Goal: Ask a question: Seek information or help from site administrators or community

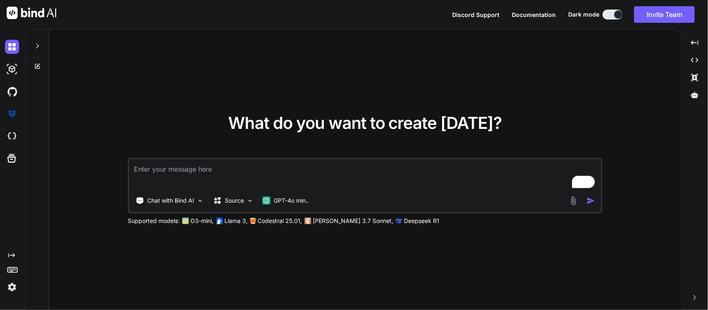
type textarea "x"
type textarea "I"
type textarea "x"
type textarea "I ne"
type textarea "x"
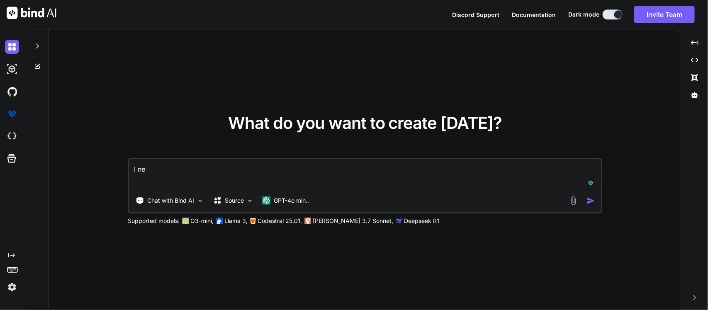
type textarea "I nee"
type textarea "x"
type textarea "I need"
type textarea "x"
type textarea "I need"
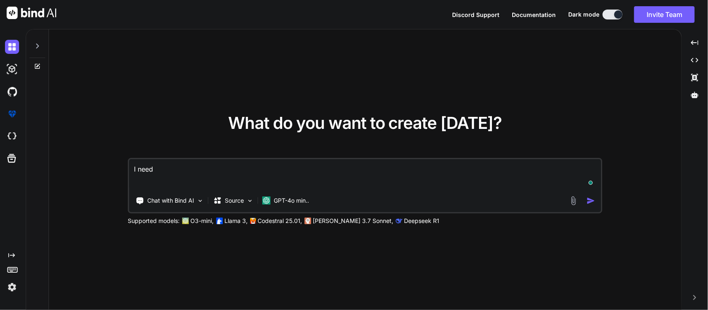
type textarea "x"
type textarea "I need t"
type textarea "x"
type textarea "I need ti"
type textarea "x"
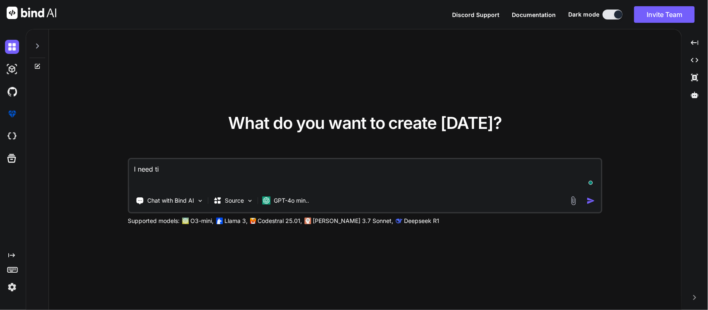
type textarea "I need ti"
type textarea "x"
type textarea "I need ti f"
type textarea "x"
type textarea "I need ti fi"
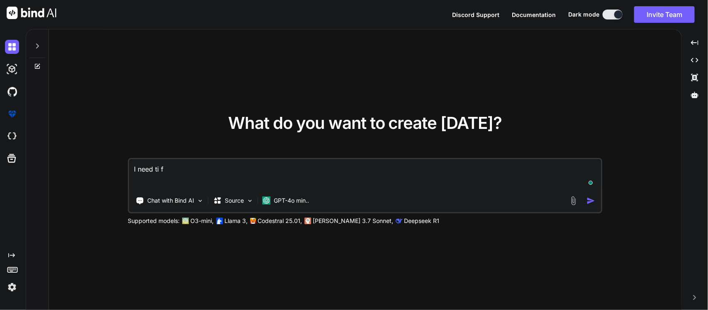
type textarea "x"
type textarea "I need ti f"
type textarea "x"
type textarea "I need ti"
type textarea "x"
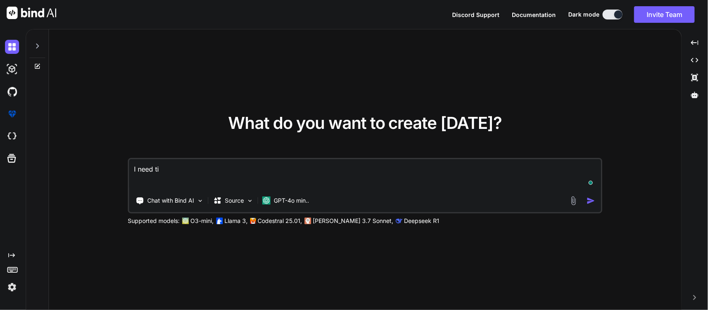
type textarea "I need ti"
type textarea "x"
type textarea "I need tio"
type textarea "x"
type textarea "I need ti"
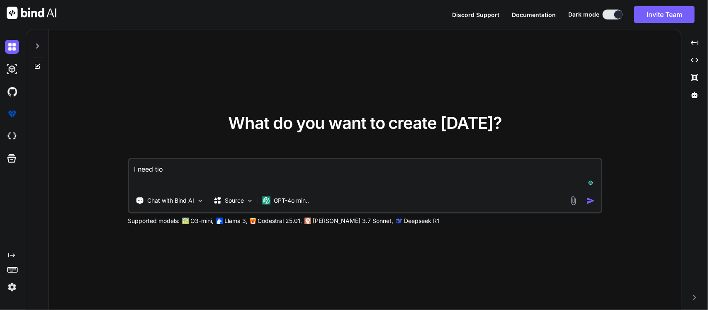
type textarea "x"
type textarea "I need t"
type textarea "x"
type textarea "I need to"
type textarea "x"
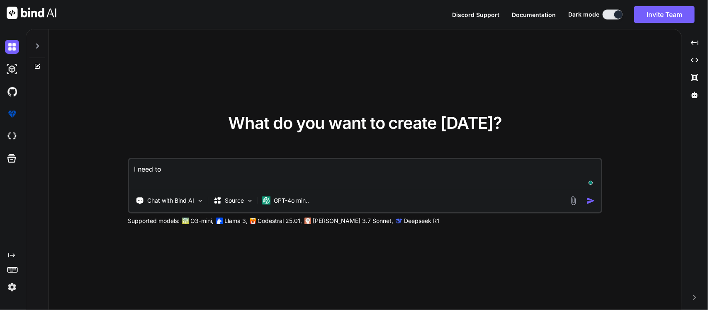
type textarea "I need to"
type textarea "x"
type textarea "I need to f"
type textarea "x"
type textarea "I need to fi"
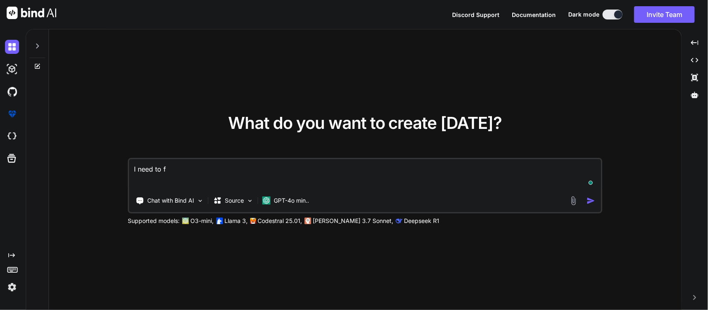
type textarea "x"
type textarea "I need to fil"
type textarea "x"
type textarea "I need to fill"
type textarea "x"
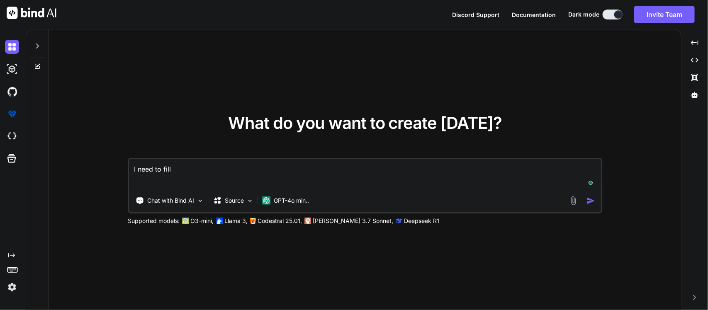
type textarea "I need to fill"
type textarea "x"
type textarea "I need to fill o"
type textarea "x"
type textarea "I need to fill ou"
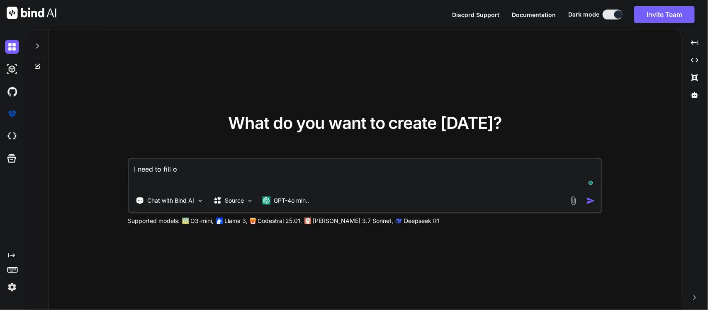
type textarea "x"
type textarea "I need to fill out"
type textarea "x"
type textarea "I need to fill out"
type textarea "x"
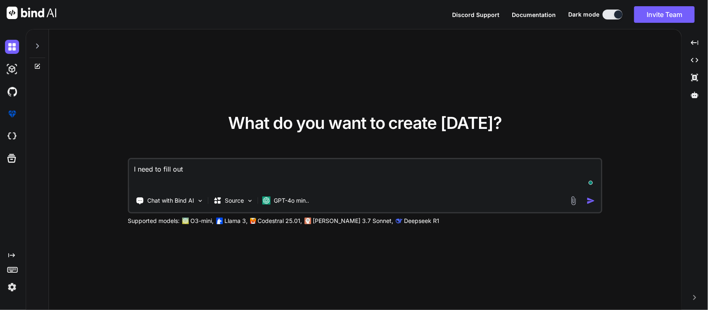
type textarea "I need to fill out s"
type textarea "x"
type textarea "I need to fill out so"
type textarea "x"
type textarea "I need to fill out some"
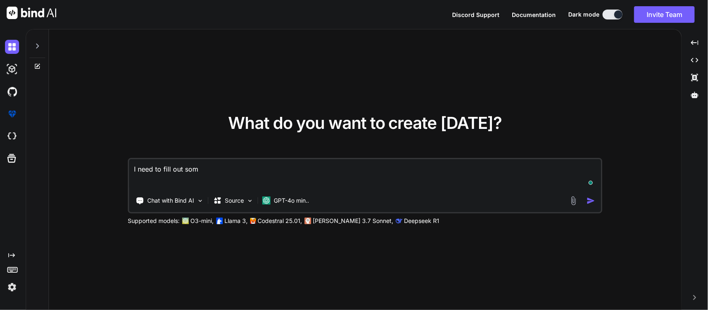
type textarea "x"
type textarea "I need to fill out some"
type textarea "x"
type textarea "I need to fill out some b"
type textarea "x"
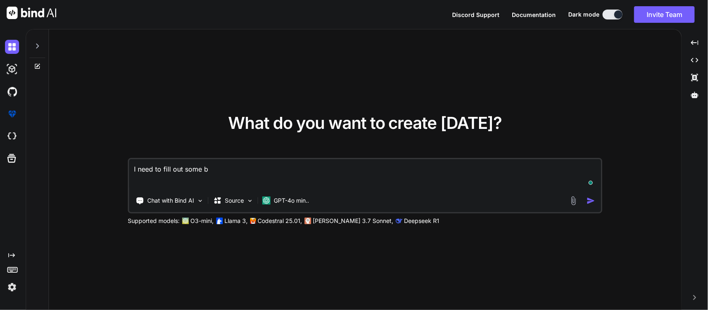
type textarea "I need to fill out some ba"
type textarea "x"
type textarea "I need to fill out some bas"
type textarea "x"
type textarea "I need to fill out some basi"
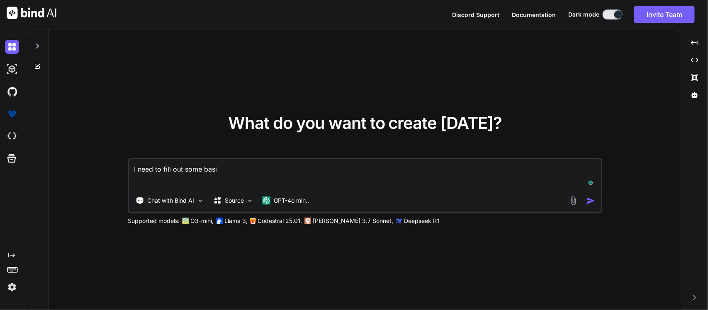
type textarea "x"
type textarea "I need to fill out some basic"
type textarea "x"
type textarea "I need to fill out some basic"
type textarea "x"
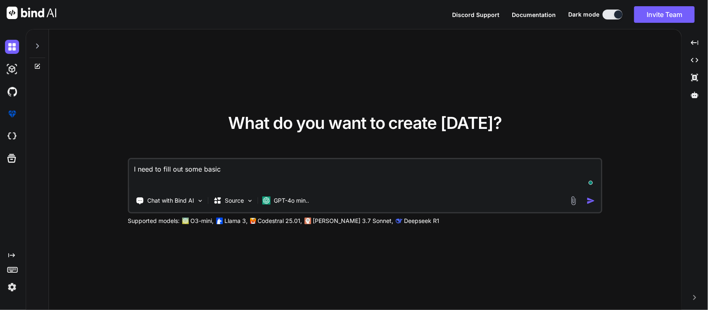
type textarea "I need to fill out some basic s"
type textarea "x"
type textarea "I need to fill out some basic se"
type textarea "x"
type textarea "I need to fill out some basic sen"
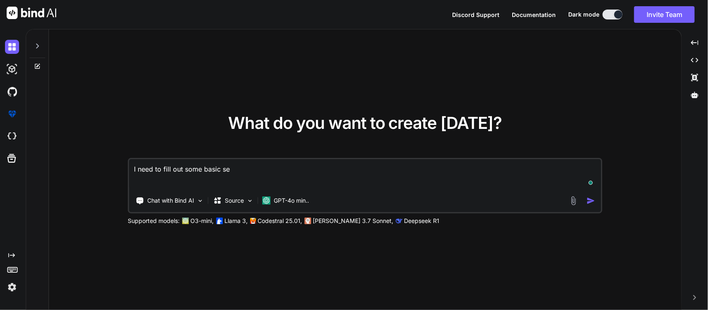
type textarea "x"
type textarea "I need to fill out some basic sent"
type textarea "x"
type textarea "I need to fill out some basic sente"
type textarea "x"
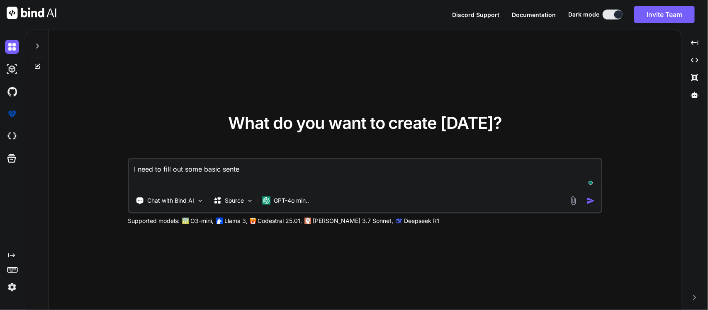
type textarea "I need to fill out some basic senten"
type textarea "x"
type textarea "I need to fill out some basic sentenc"
type textarea "x"
type textarea "I need to fill out some basic sentence"
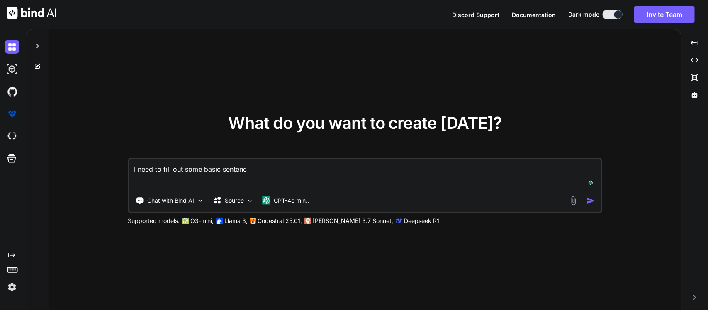
type textarea "x"
type textarea "I need to fill out some basic sentences"
type textarea "x"
type textarea "I need to fill out some basic sentences"
type textarea "x"
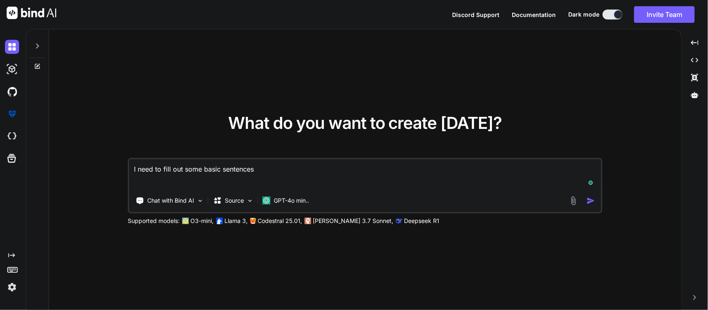
type textarea "I need to fill out some basic sentences i"
type textarea "x"
type textarea "I need to fill out some basic sentences in"
type textarea "x"
type textarea "I need to fill out some basic sentences in"
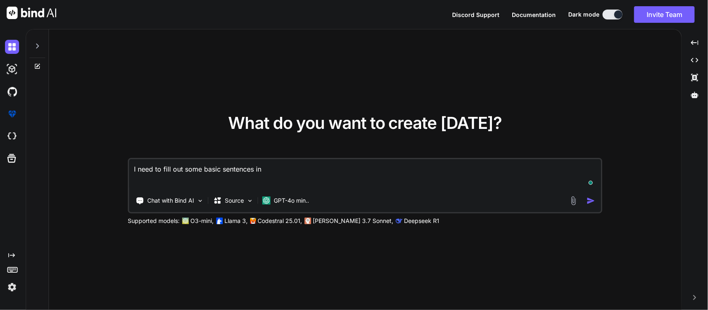
type textarea "x"
type textarea "I need to fill out some basic sentences in s"
type textarea "x"
type textarea "I need to fill out some basic sentences in sp"
type textarea "x"
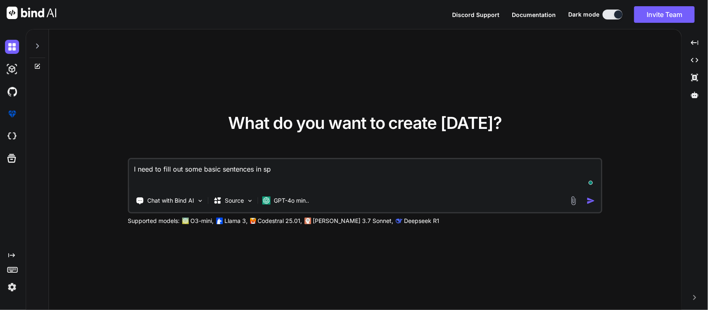
type textarea "I need to fill out some basic sentences in [GEOGRAPHIC_DATA]"
type textarea "x"
type textarea "I need to fill out some basic sentences in span"
type textarea "x"
type textarea "I need to fill out some basic sentences in spani"
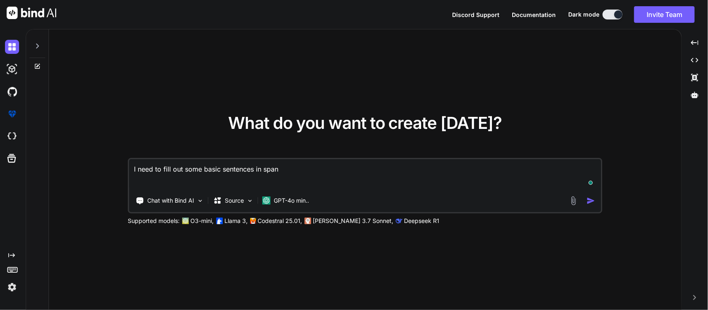
type textarea "x"
type textarea "I need to fill out some basic sentences in spanis"
type textarea "x"
type textarea "I need to fill out some basic sentences in spanish"
type textarea "x"
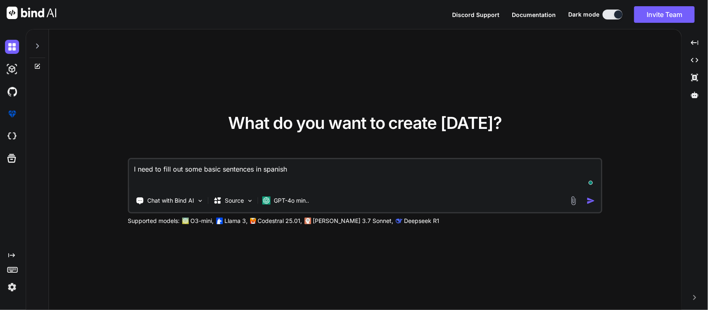
type textarea "I need to fill out some basic sentences in spanish"
type textarea "x"
type textarea "I need to fill out some basic sentences in spanish f"
type textarea "x"
type textarea "I need to fill out some basic sentences in spanish fo"
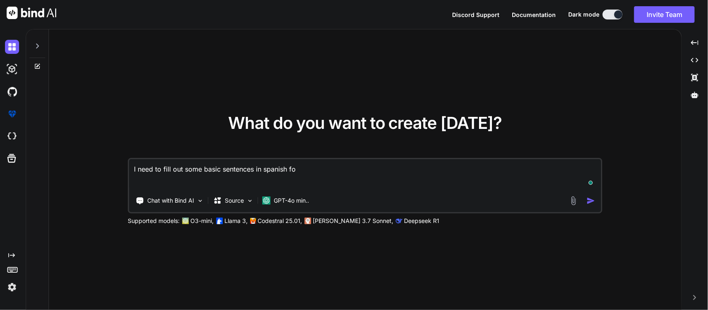
type textarea "x"
type textarea "I need to fill out some basic sentences in spanish for"
type textarea "x"
type textarea "I need to fill out some basic sentences in spanish for"
type textarea "x"
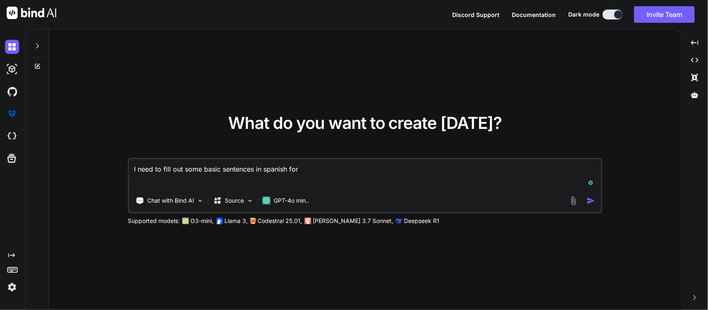
type textarea "I need to fill out some basic sentences in spanish for t"
type textarea "x"
type textarea "I need to fill out some basic sentences in spanish for th"
type textarea "x"
type textarea "I need to fill out some basic sentences in spanish for thi"
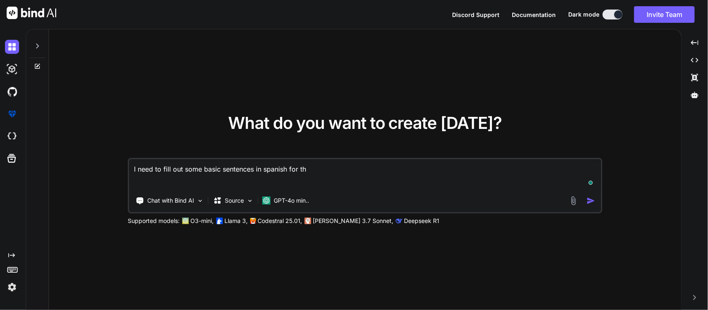
type textarea "x"
type textarea "I need to fill out some basic sentences in spanish for this"
type textarea "x"
type textarea "I need to fill out some basic sentences in spanish for this."
type textarea "x"
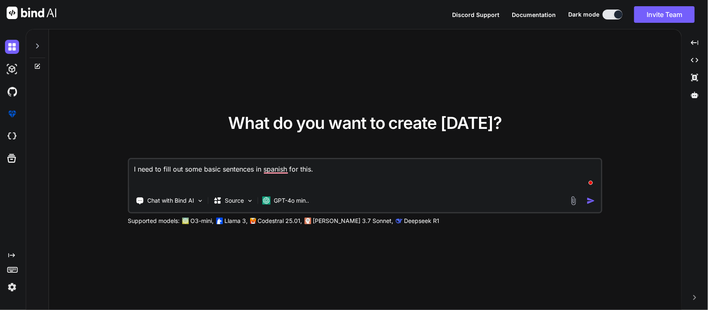
type textarea "I need to fill out some basic sentences in spanish for this."
type textarea "x"
type textarea "I need to fill out some basic sentences in spanish for this."
type textarea "x"
type textarea "I need to fill out some basic sentences in spanish for this"
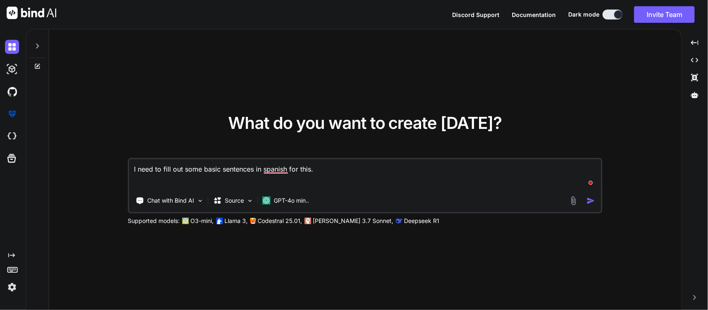
type textarea "x"
type textarea "I need to fill out some basic sentences in spanish for this"
type textarea "x"
type textarea "I need to fill out some basic sentences in spanish for this a"
type textarea "x"
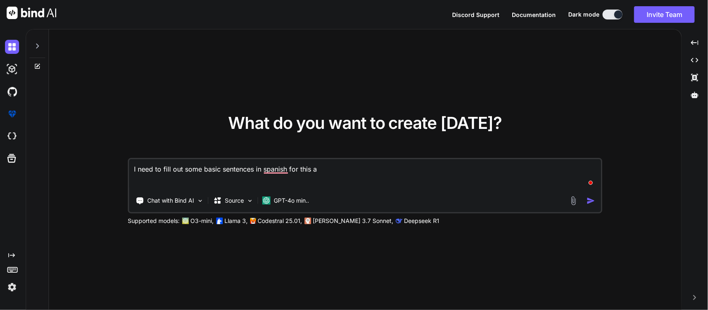
type textarea "I need to fill out some basic sentences in spanish for this ab"
type textarea "x"
type textarea "I need to fill out some basic sentences in spanish for this abo"
type textarea "x"
type textarea "I need to fill out some basic sentences in spanish for this abou"
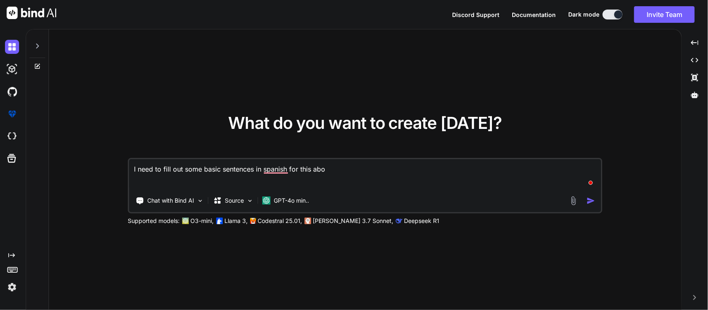
type textarea "x"
type textarea "I need to fill out some basic sentences in spanish for this about"
type textarea "x"
type textarea "I need to fill out some basic sentences in spanish for this about"
type textarea "x"
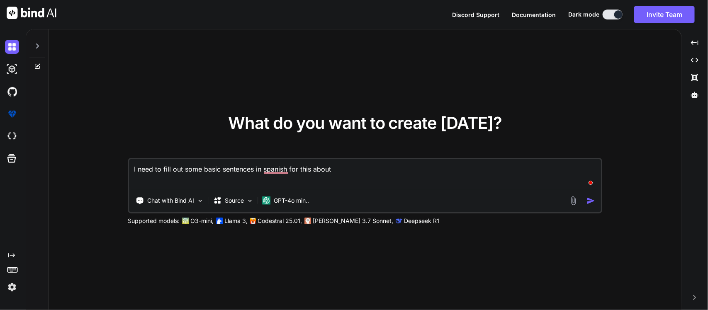
type textarea "I need to fill out some basic sentences in spanish for this about J"
type textarea "x"
type textarea "I need to fill out some basic sentences in spanish for this about Ju"
type textarea "x"
type textarea "I need to fill out some basic sentences in spanish for this about [DATE]"
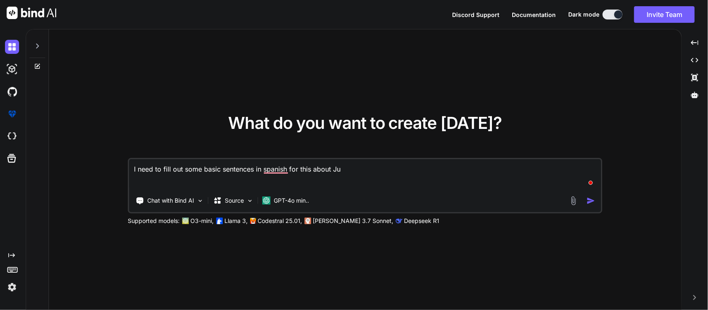
type textarea "x"
type textarea "I need to fill out some basic sentences in spanish for this about [PERSON_NAME]"
type textarea "x"
type textarea "I need to fill out some basic sentences in spanish for this about [PERSON_NAME]"
type textarea "x"
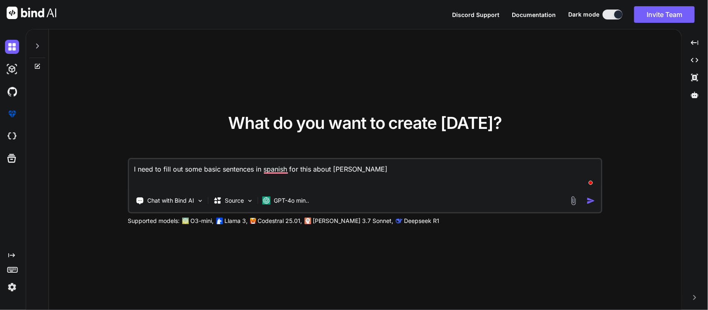
type textarea "I need to fill out some basic sentences in spanish for this about [PERSON_NAME]"
type textarea "x"
type textarea "I need to fill out some basic sentences in spanish for this about [PERSON_NAME]"
type textarea "x"
type textarea "I need to fill out some basic sentences in spanish for this about [PERSON_NAME]"
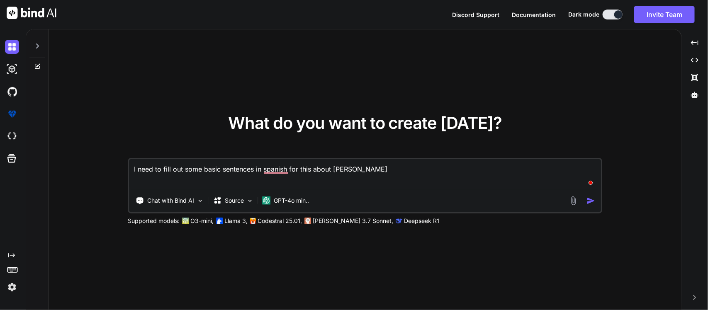
type textarea "x"
type textarea "I need to fill out some basic sentences in spanish for this about [PERSON_NAME]"
type textarea "x"
type textarea "I need to fill out some basic sentences in spanish for this about [PERSON_NAME]"
type textarea "x"
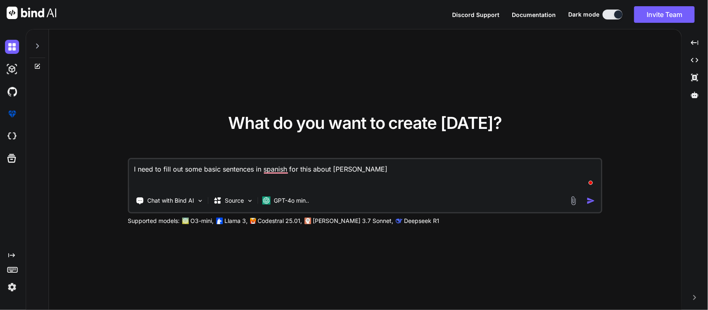
type textarea "I need to fill out some basic sentences in spanish for this about [PERSON_NAME]"
type textarea "x"
type textarea "I need to fill out some basic sentences in spanish for this about [PERSON_NAME]"
type textarea "x"
type textarea "I need to fill out some basic sentences in spanish for this about [PERSON_NAME]"
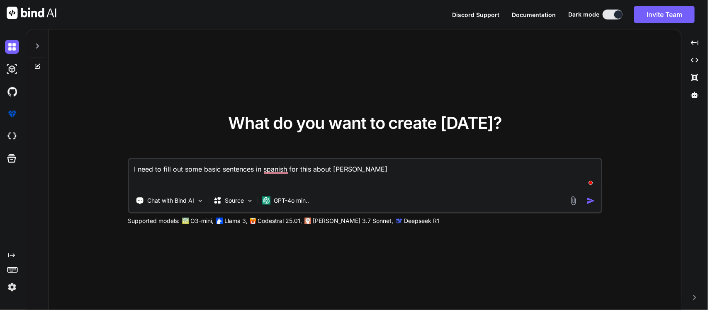
type textarea "x"
type textarea "I need to fill out some basic sentences in spanish for this about [PERSON_NAME]"
type textarea "x"
type textarea "I need to fill out some basic sentences in spanish for this about [PERSON_NAME]"
type textarea "x"
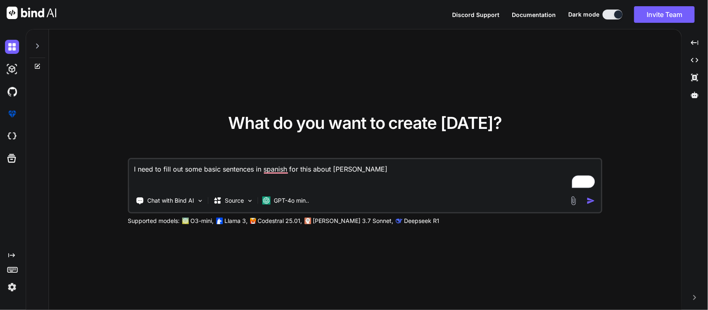
type textarea "I need to fill out some basic sentences in spanish for this about [PERSON_NAME]"
type textarea "x"
type textarea "I need to fill out some basic sentences in spanish for this about [PERSON_NAME]"
type textarea "x"
type textarea "I need to fill out some basic sentences in spanish for this about [PERSON_NAME]."
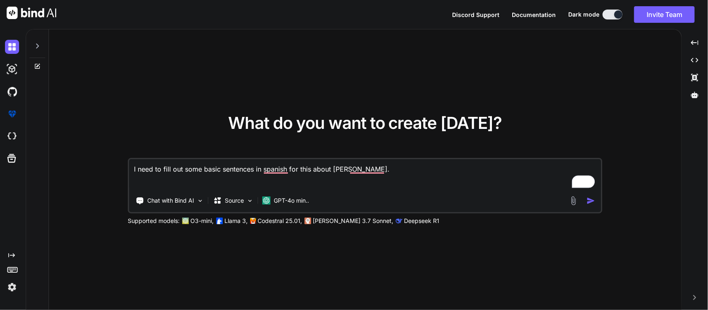
type textarea "x"
type textarea "I need to fill out some basic sentences in spanish for this about [PERSON_NAME]."
type textarea "x"
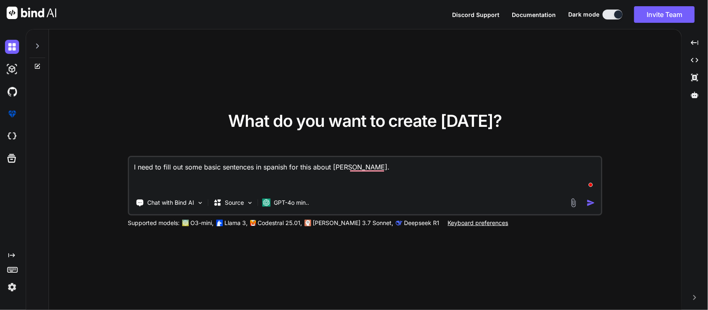
type textarea "I need to fill out some basic sentences in spanish for this about [PERSON_NAME]…"
type textarea "x"
type textarea "I need to fill out some basic sentences in spanish for this about [PERSON_NAME]…"
type textarea "x"
type textarea "I need to fill out some basic sentences in spanish for this about [PERSON_NAME]…"
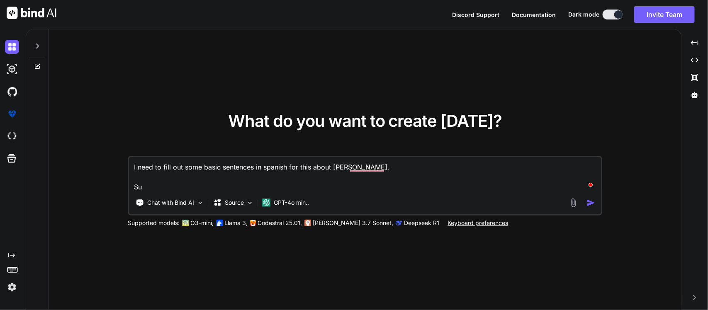
type textarea "x"
type textarea "I need to fill out some basic sentences in spanish for this about [PERSON_NAME]…"
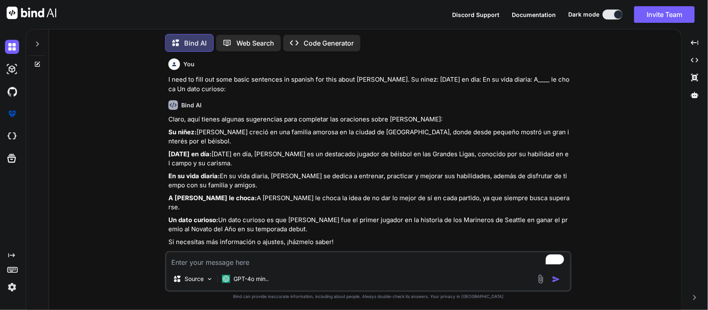
scroll to position [3, 0]
drag, startPoint x: 163, startPoint y: 131, endPoint x: 353, endPoint y: 216, distance: 208.4
click at [353, 216] on div "You I need to fill out some basic sentences in spanish for this about [PERSON_N…" at bounding box center [369, 184] width 626 height 251
click at [330, 260] on textarea "To enrich screen reader interactions, please activate Accessibility in Grammarl…" at bounding box center [368, 260] width 404 height 15
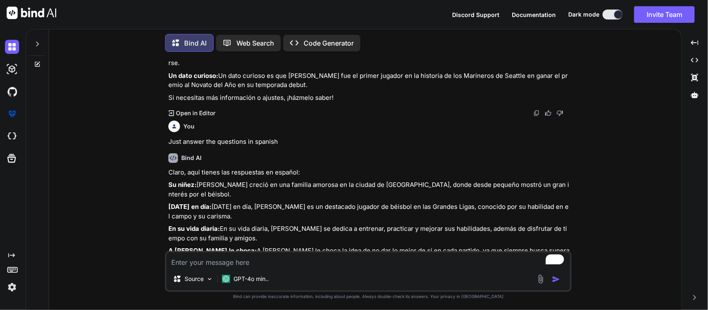
scroll to position [179, 0]
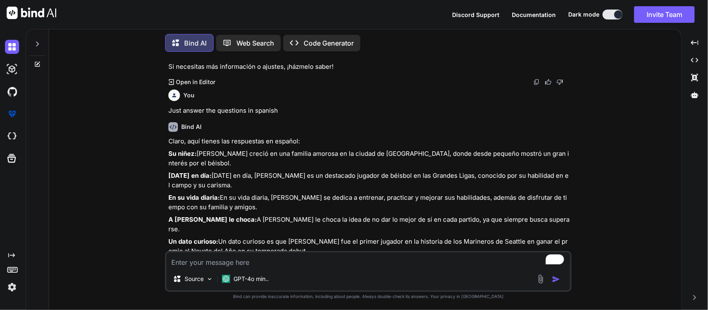
drag, startPoint x: 316, startPoint y: 233, endPoint x: 165, endPoint y: 130, distance: 182.8
click at [165, 130] on div "You I need to fill out some basic sentences in spanish for this about [PERSON_N…" at bounding box center [368, 184] width 407 height 251
copy div "Claro, aquí tienes las respuestas en español: [PERSON_NAME]: [PERSON_NAME] crec…"
click at [291, 253] on textarea "To enrich screen reader interactions, please activate Accessibility in Grammarl…" at bounding box center [368, 260] width 404 height 15
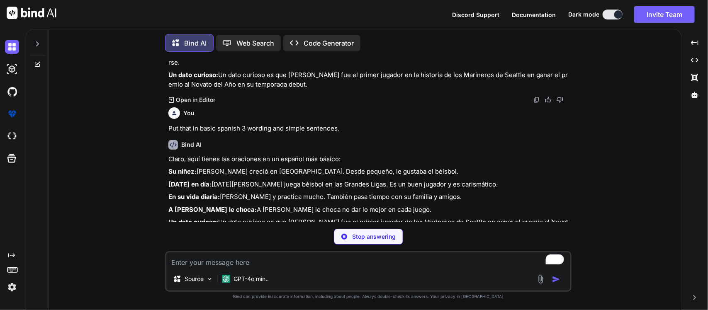
scroll to position [329, 0]
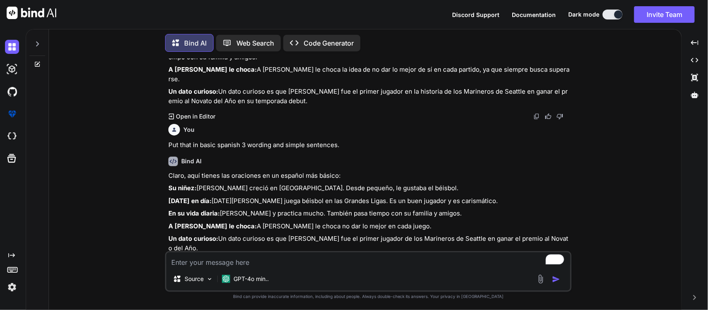
click at [168, 156] on div "You I need to fill out some basic sentences in spanish for this about [PERSON_N…" at bounding box center [368, 184] width 407 height 251
click at [237, 264] on textarea "To enrich screen reader interactions, please activate Accessibility in Grammarl…" at bounding box center [368, 260] width 404 height 15
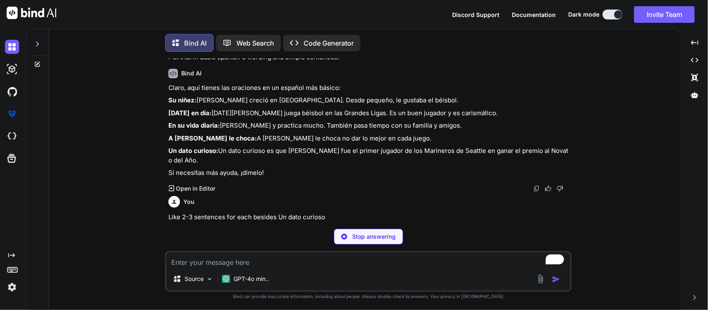
scroll to position [417, 0]
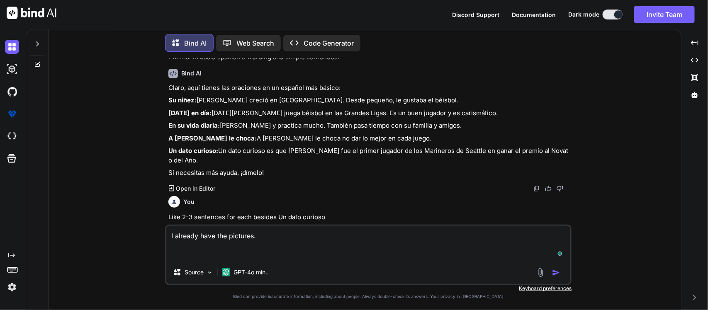
paste textarea "1. Use the reading of: [PERSON_NAME] from [DATE] to write about your famous [DE…"
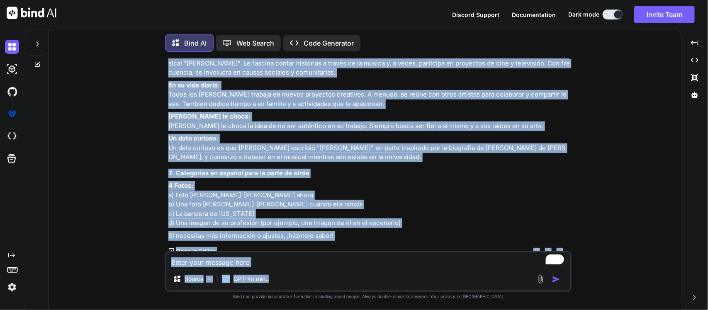
scroll to position [1002, 0]
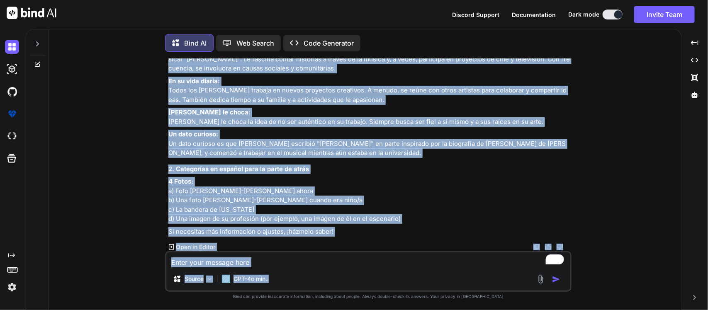
drag, startPoint x: 166, startPoint y: 71, endPoint x: 382, endPoint y: 239, distance: 273.5
click at [382, 239] on div "You I need to fill out some basic sentences in spanish for this about [PERSON_N…" at bounding box center [368, 184] width 407 height 251
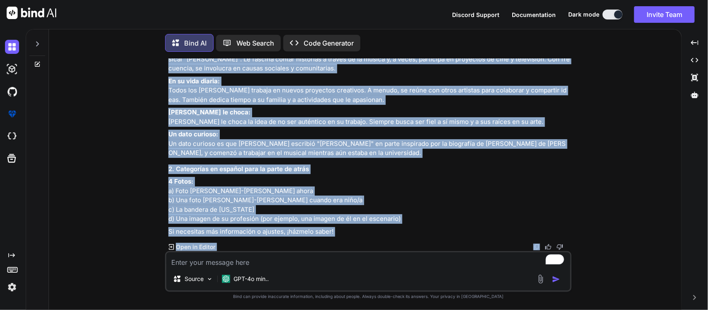
click at [383, 201] on p "4 Fotos: a) Foto [PERSON_NAME]-[PERSON_NAME] ahora b) Una foto [PERSON_NAME]-[P…" at bounding box center [369, 200] width 402 height 47
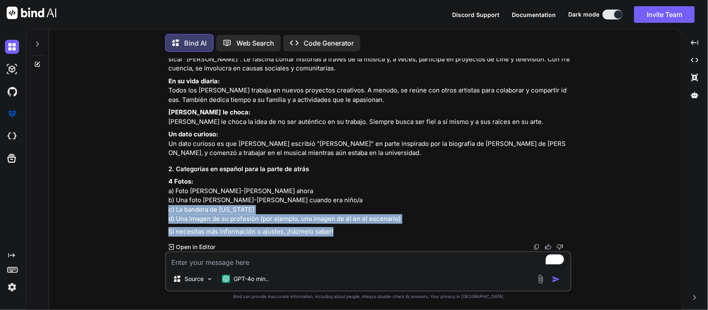
drag, startPoint x: 342, startPoint y: 237, endPoint x: 148, endPoint y: 190, distance: 198.9
click at [148, 190] on div "You I need to fill out some basic sentences in spanish for this about [PERSON_N…" at bounding box center [369, 184] width 626 height 251
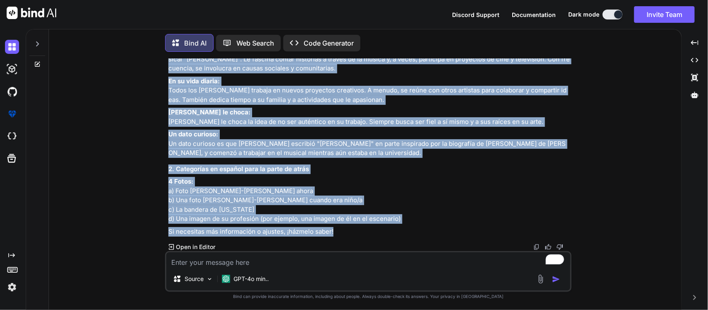
drag, startPoint x: 169, startPoint y: 199, endPoint x: 362, endPoint y: 227, distance: 195.0
click at [362, 227] on div "Claro, aquí tienes un ejemplo de cómo podrías estructurar la información sobre …" at bounding box center [369, 102] width 402 height 270
copy div "Lorem, ipsu dolors am consect ad elit seddoei temporincid ut laboreetdol magna …"
click at [232, 263] on textarea "To enrich screen reader interactions, please activate Accessibility in Grammarl…" at bounding box center [368, 260] width 404 height 15
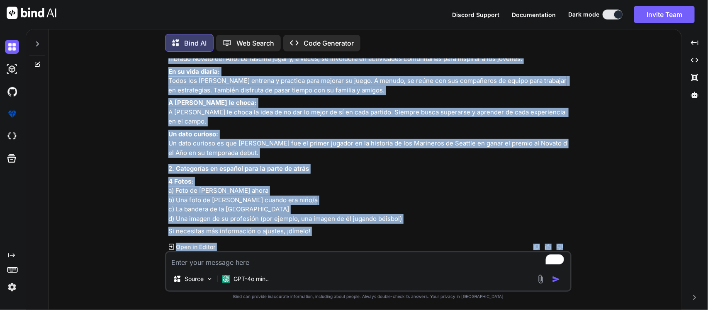
scroll to position [1403, 0]
drag, startPoint x: 166, startPoint y: 105, endPoint x: 377, endPoint y: 227, distance: 243.4
click at [377, 227] on div "You I need to fill out some basic sentences in spanish for this about [PERSON_N…" at bounding box center [368, 184] width 407 height 251
copy div "¡Lorem! Ipsu dolors am consectetur adipi Elits Doeiusmod temporinc utl etdolore…"
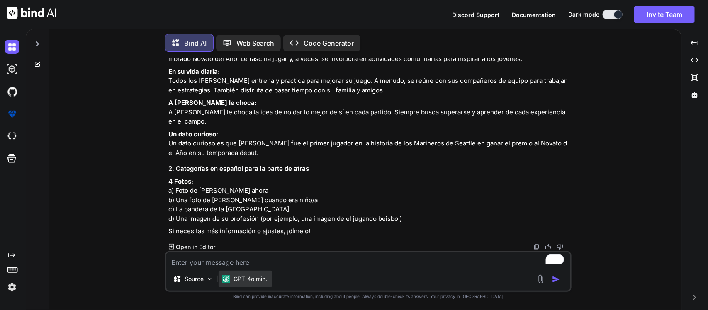
click at [244, 276] on p "GPT-4o min.." at bounding box center [251, 279] width 35 height 8
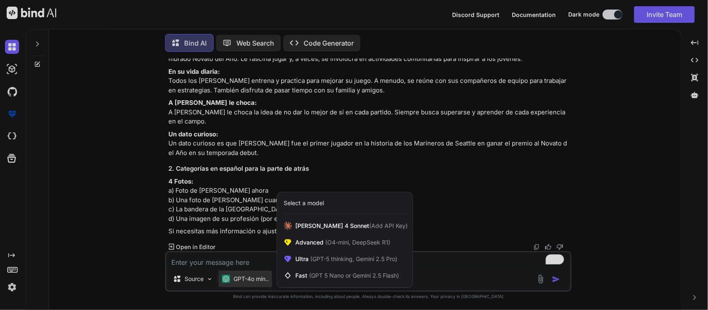
click at [236, 266] on div at bounding box center [354, 155] width 708 height 310
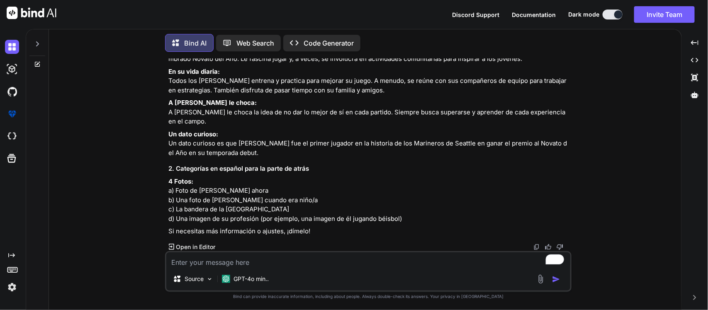
click at [236, 266] on textarea "To enrich screen reader interactions, please activate Accessibility in Grammarl…" at bounding box center [368, 260] width 404 height 15
paste textarea "Lo ipsum: Dolor Sitametco adipi el se Doeiusmod Temporinci. Utlab etdolor, ma a…"
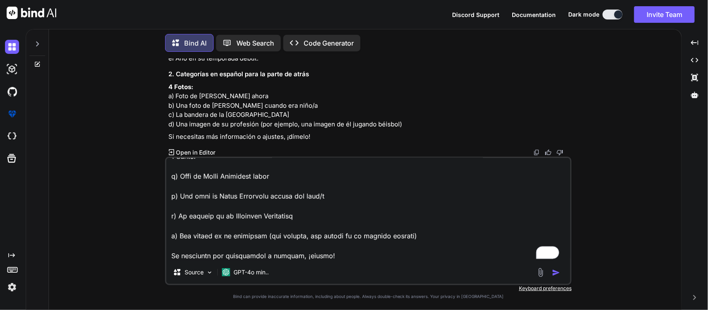
scroll to position [300, 0]
click at [308, 260] on textarea "To enrich screen reader interactions, please activate Accessibility in Grammarl…" at bounding box center [368, 209] width 404 height 103
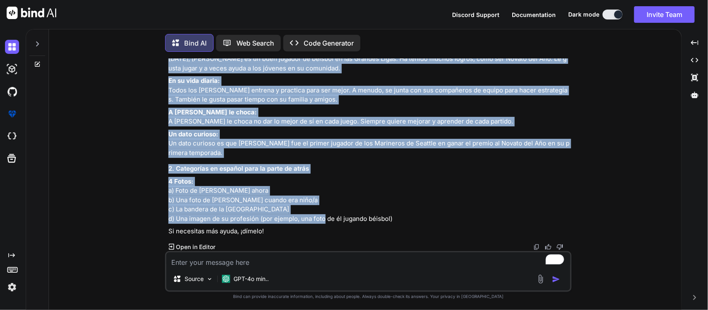
scroll to position [1897, 0]
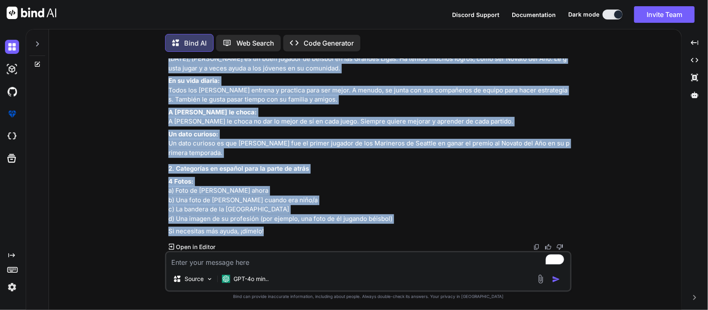
drag, startPoint x: 167, startPoint y: 85, endPoint x: 353, endPoint y: 227, distance: 234.1
click at [353, 227] on div "You I need to fill out some basic sentences in spanish for this about [PERSON_N…" at bounding box center [369, 155] width 405 height 193
copy div "2. Loremipsumd sitam Conse Adipiscin El seddo: Eiusm Temporinc utlab et do Magn…"
